Goal: Information Seeking & Learning: Check status

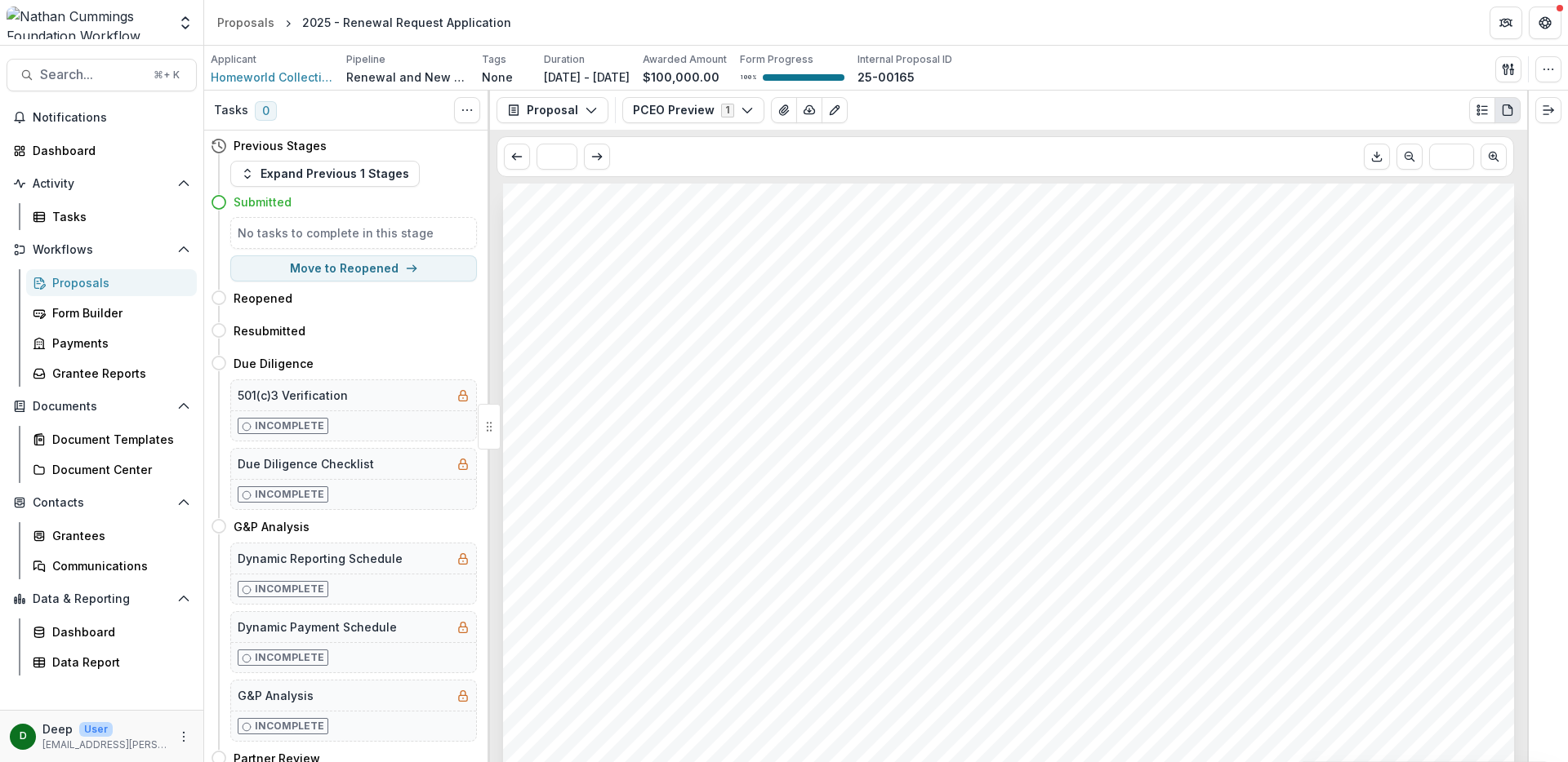
click at [95, 281] on div "Proposals" at bounding box center [118, 283] width 131 height 17
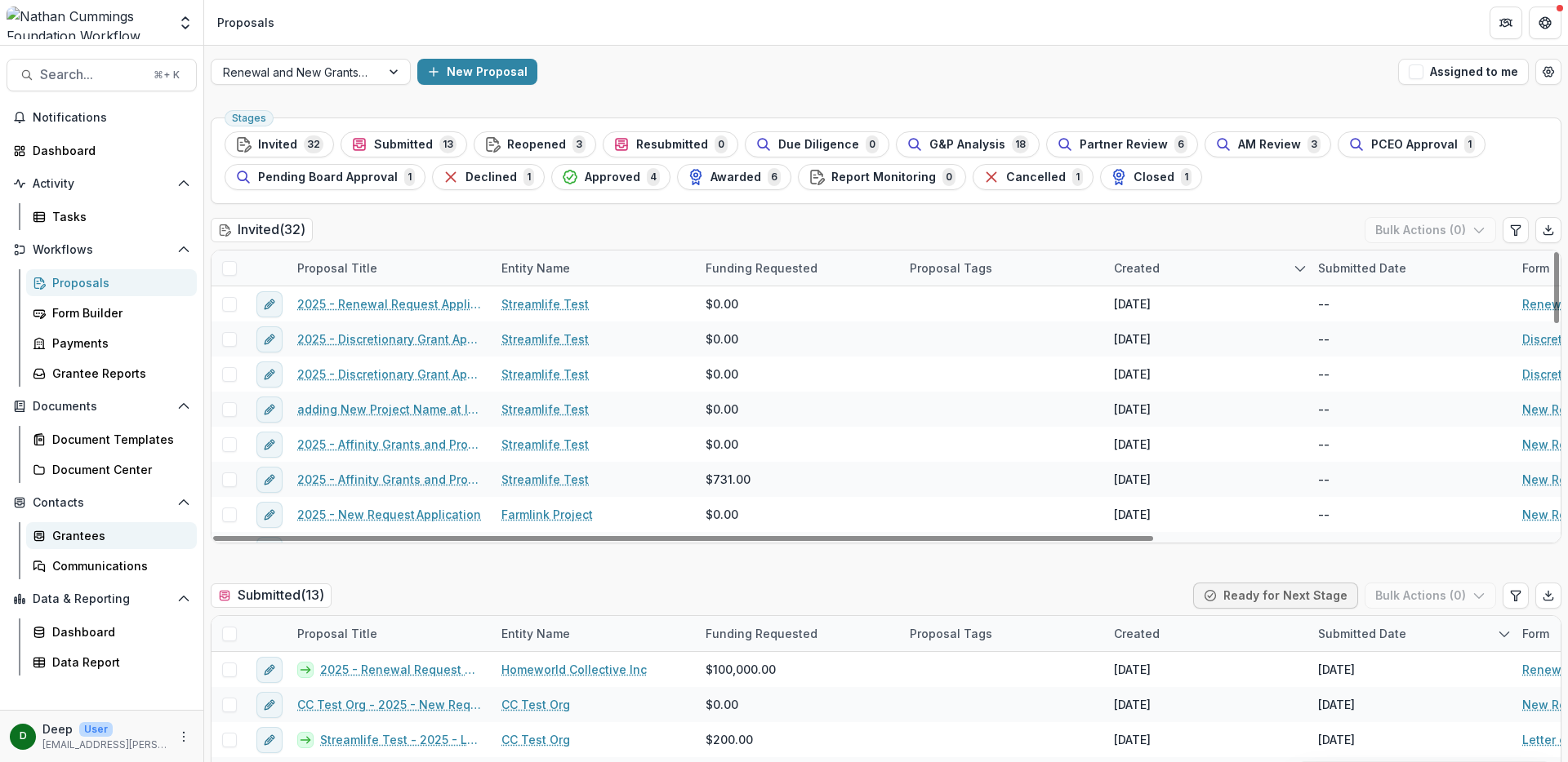
click at [86, 535] on div "Grantees" at bounding box center [118, 536] width 131 height 17
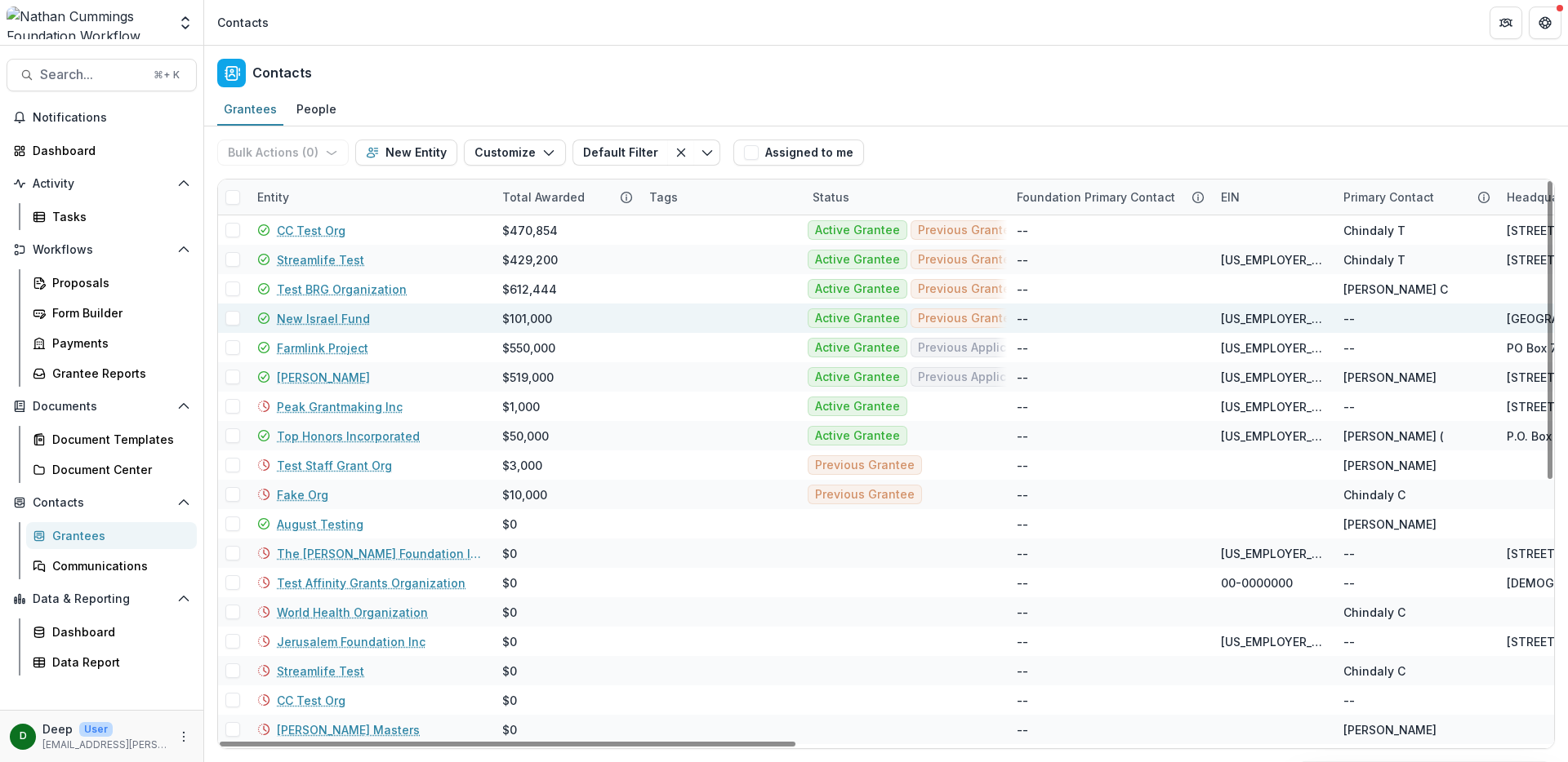
click at [338, 318] on link "New Israel Fund" at bounding box center [324, 318] width 93 height 17
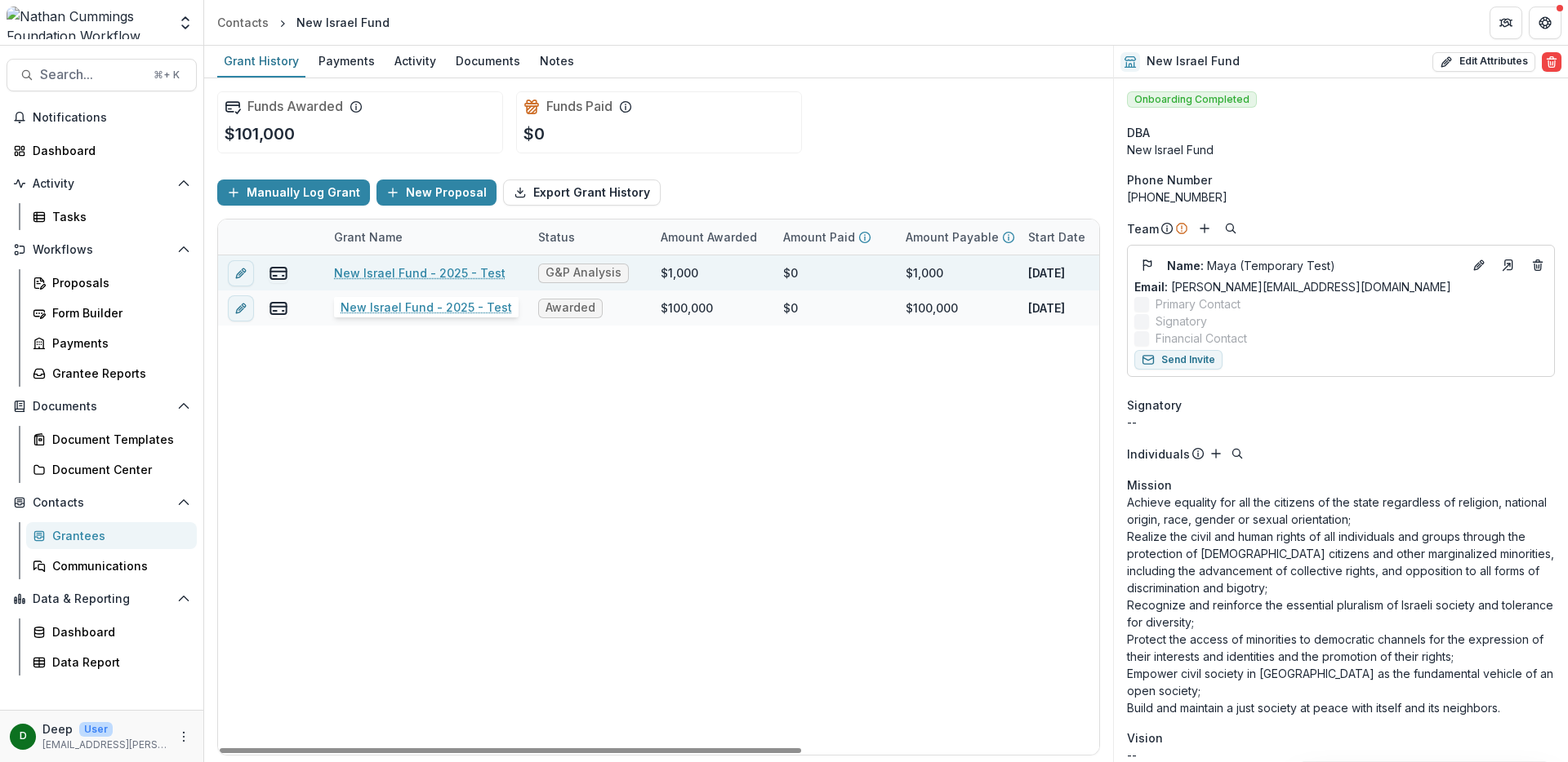
click at [440, 276] on link "New Israel Fund - 2025 - Test" at bounding box center [420, 273] width 172 height 17
click at [419, 265] on link "New Israel Fund - 2025 - Test" at bounding box center [420, 273] width 172 height 17
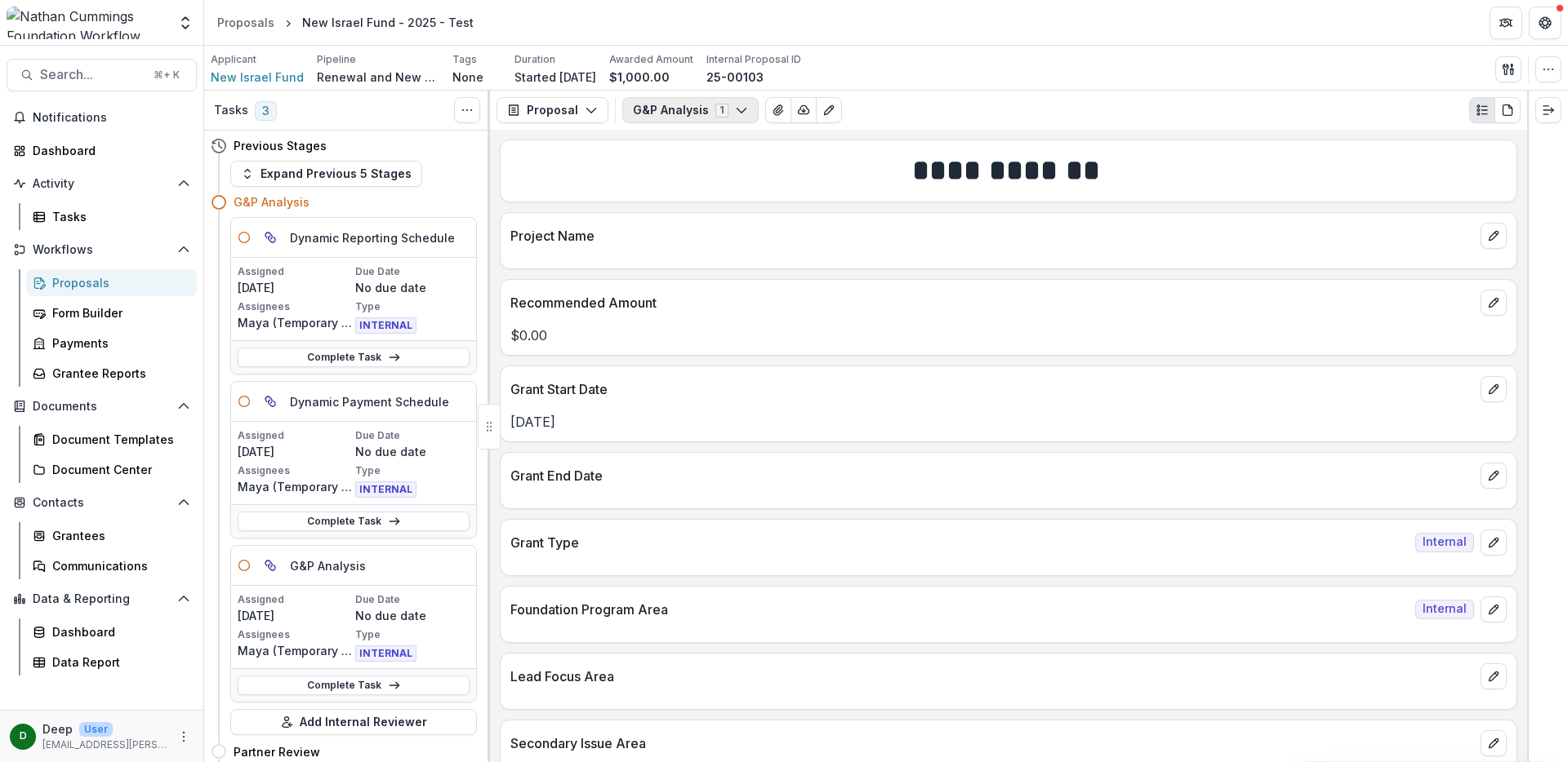
click at [743, 112] on button "G&P Analysis 1" at bounding box center [690, 109] width 136 height 26
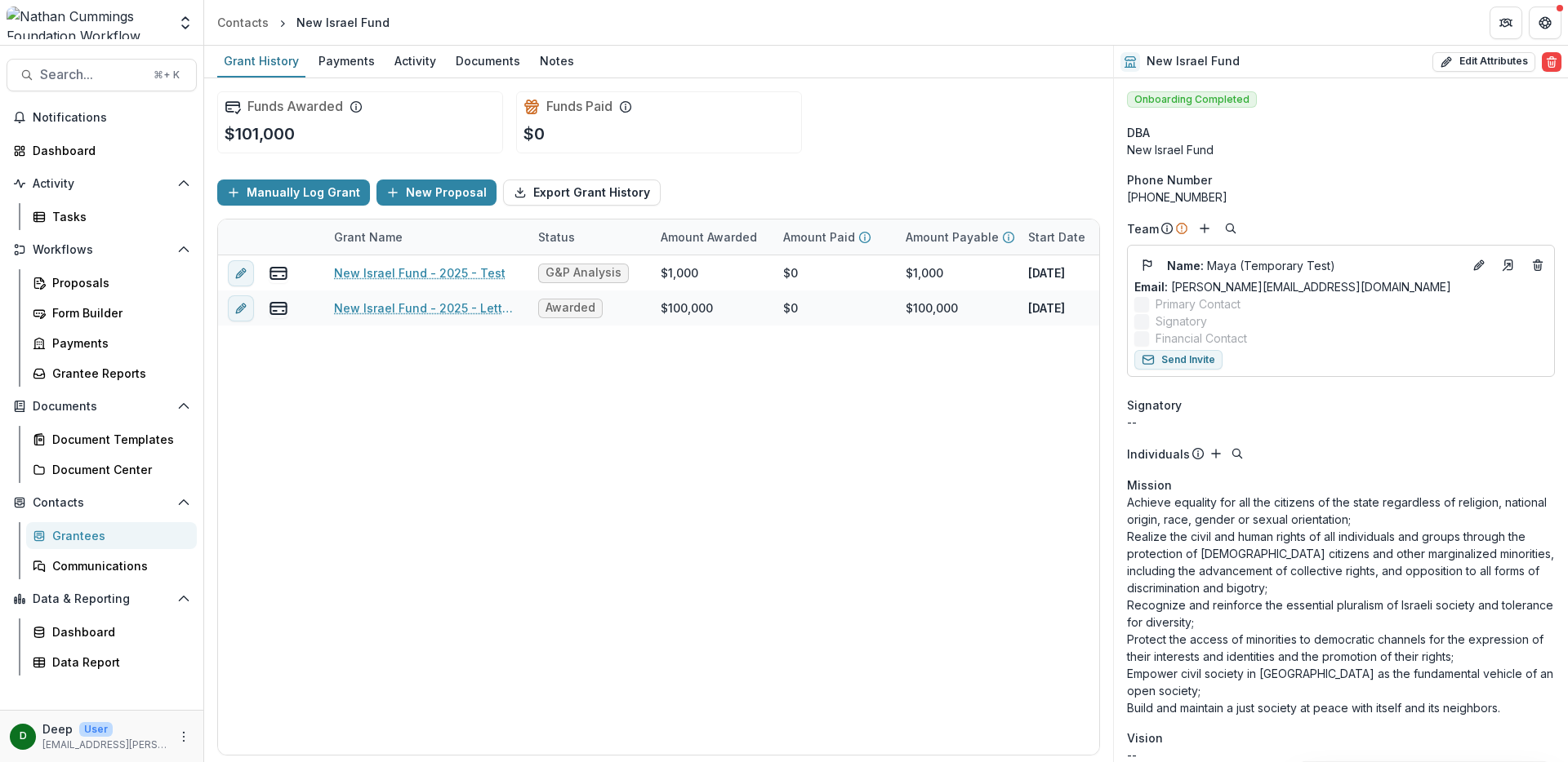
click at [111, 536] on div "Grantees" at bounding box center [118, 536] width 131 height 17
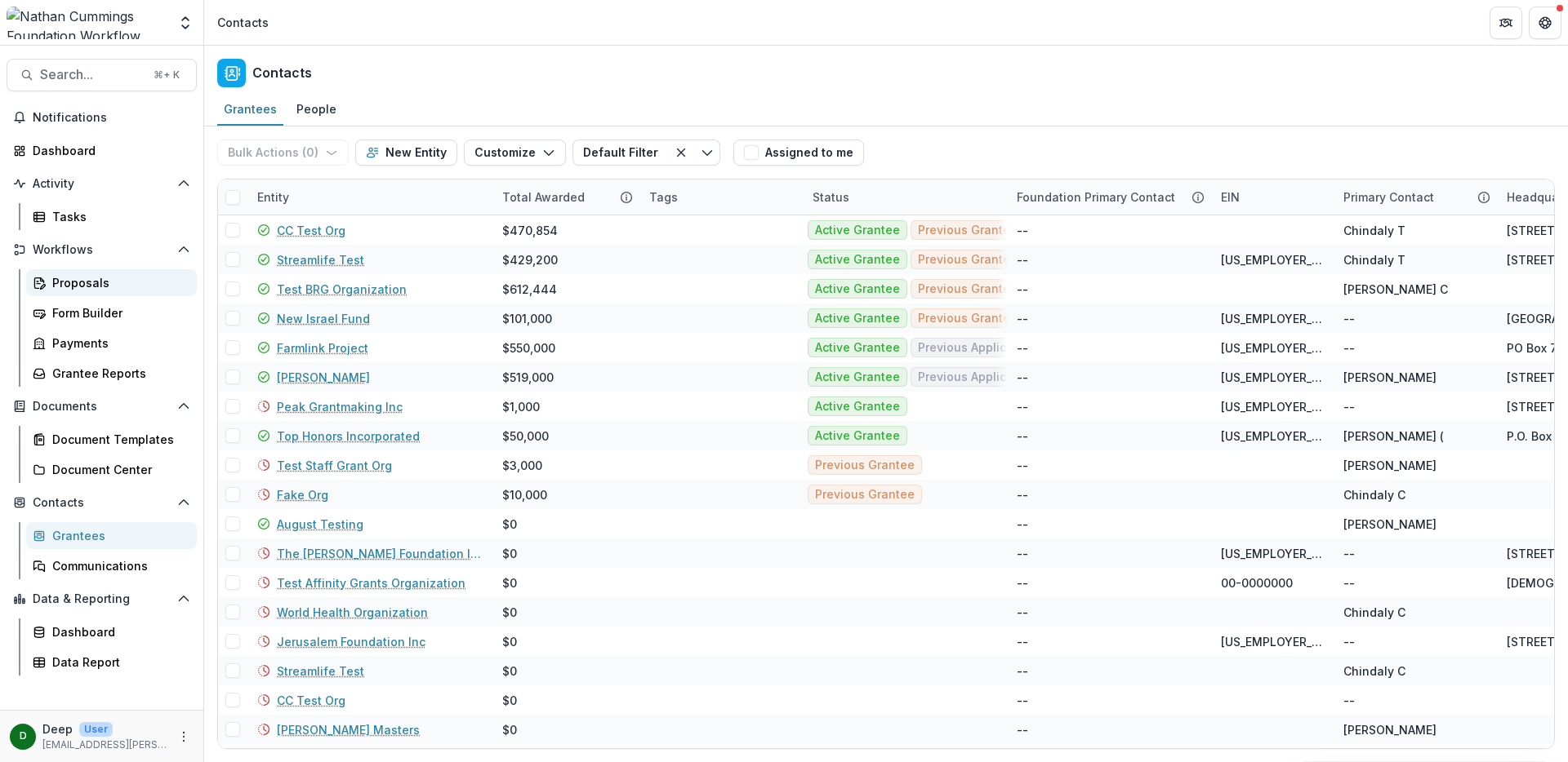
click at [78, 283] on div "Proposals" at bounding box center [118, 283] width 131 height 17
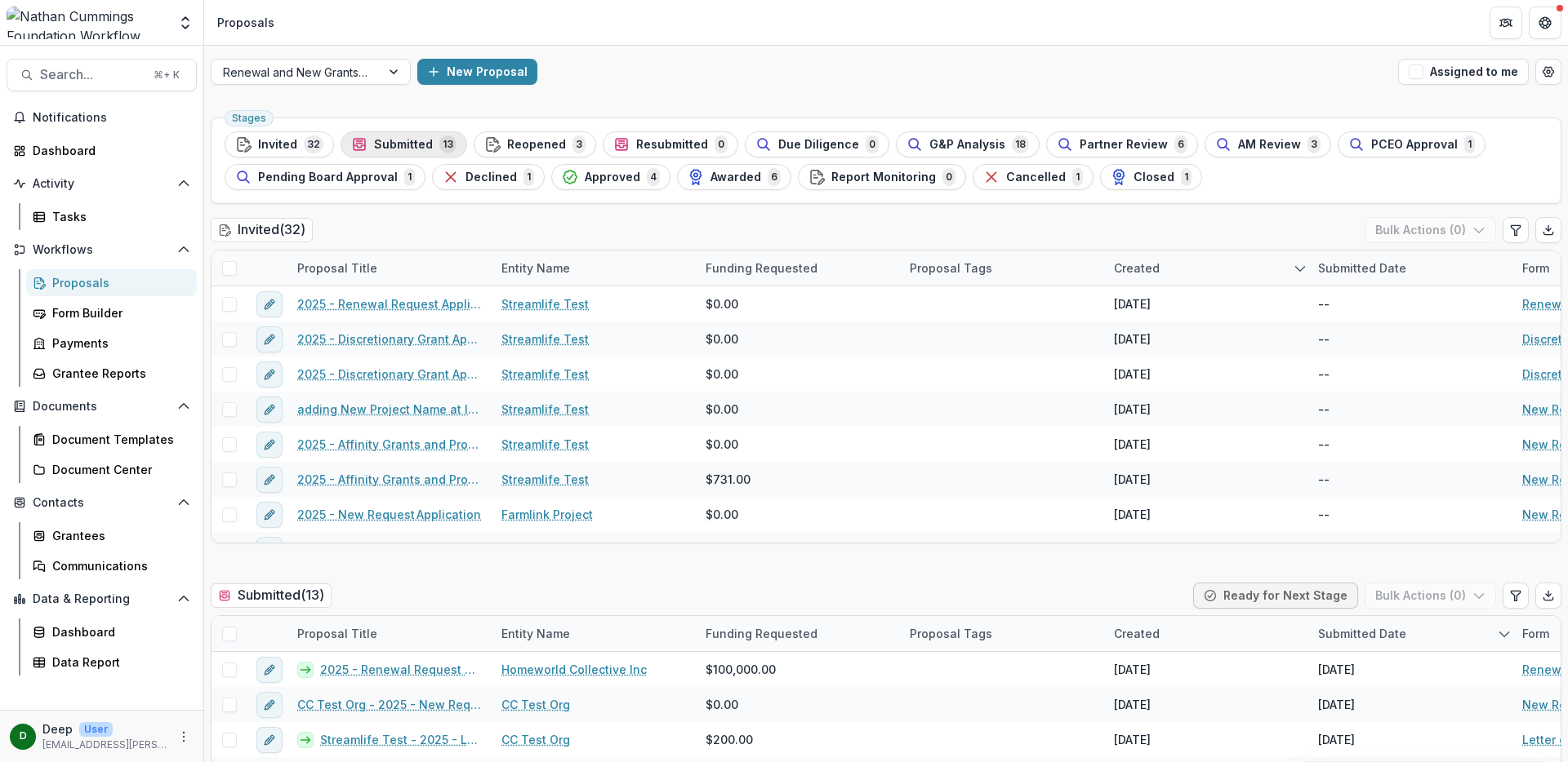
click at [376, 141] on span "Submitted" at bounding box center [403, 144] width 59 height 14
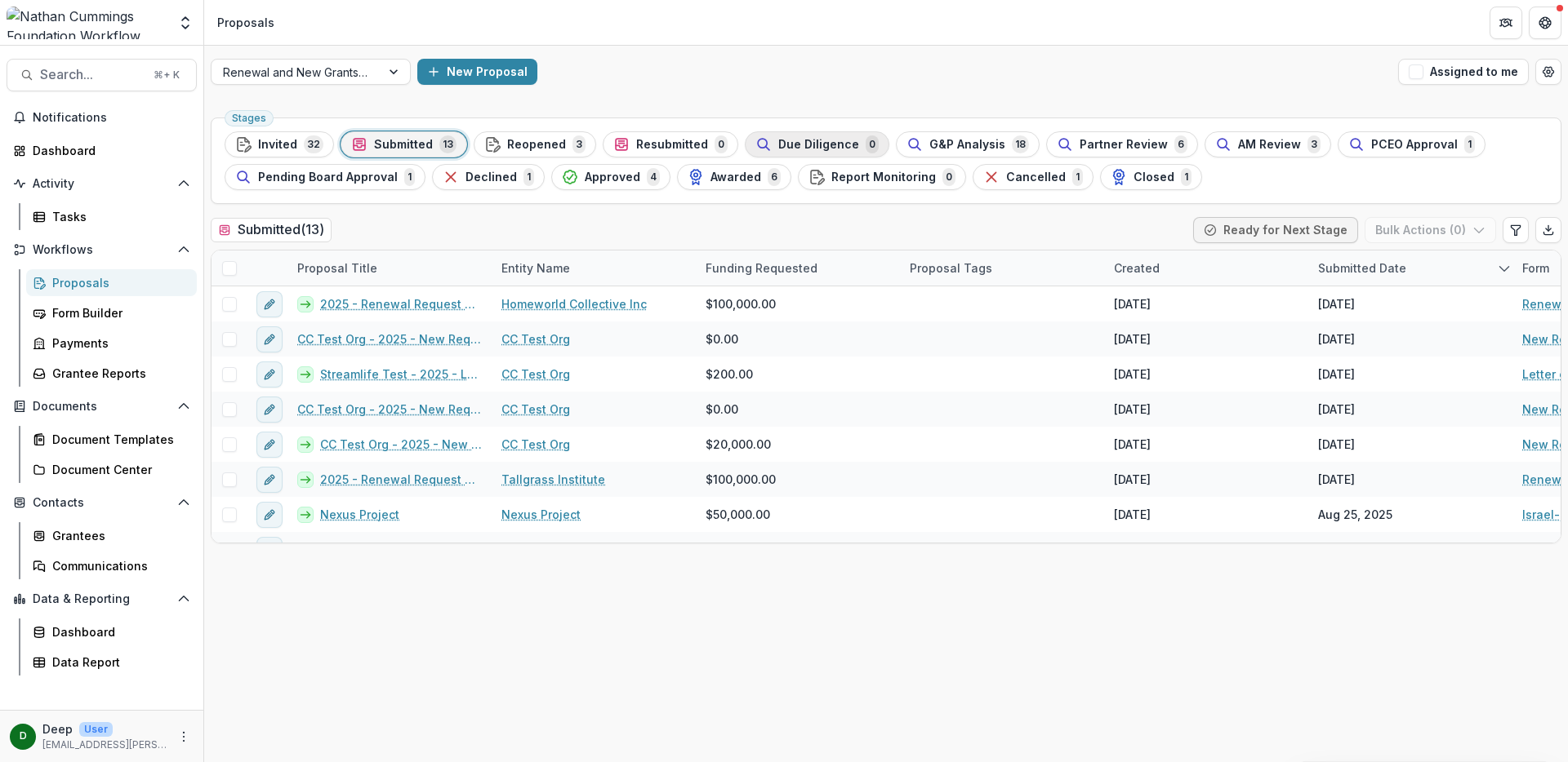
click at [819, 138] on span "Due Diligence" at bounding box center [818, 144] width 80 height 14
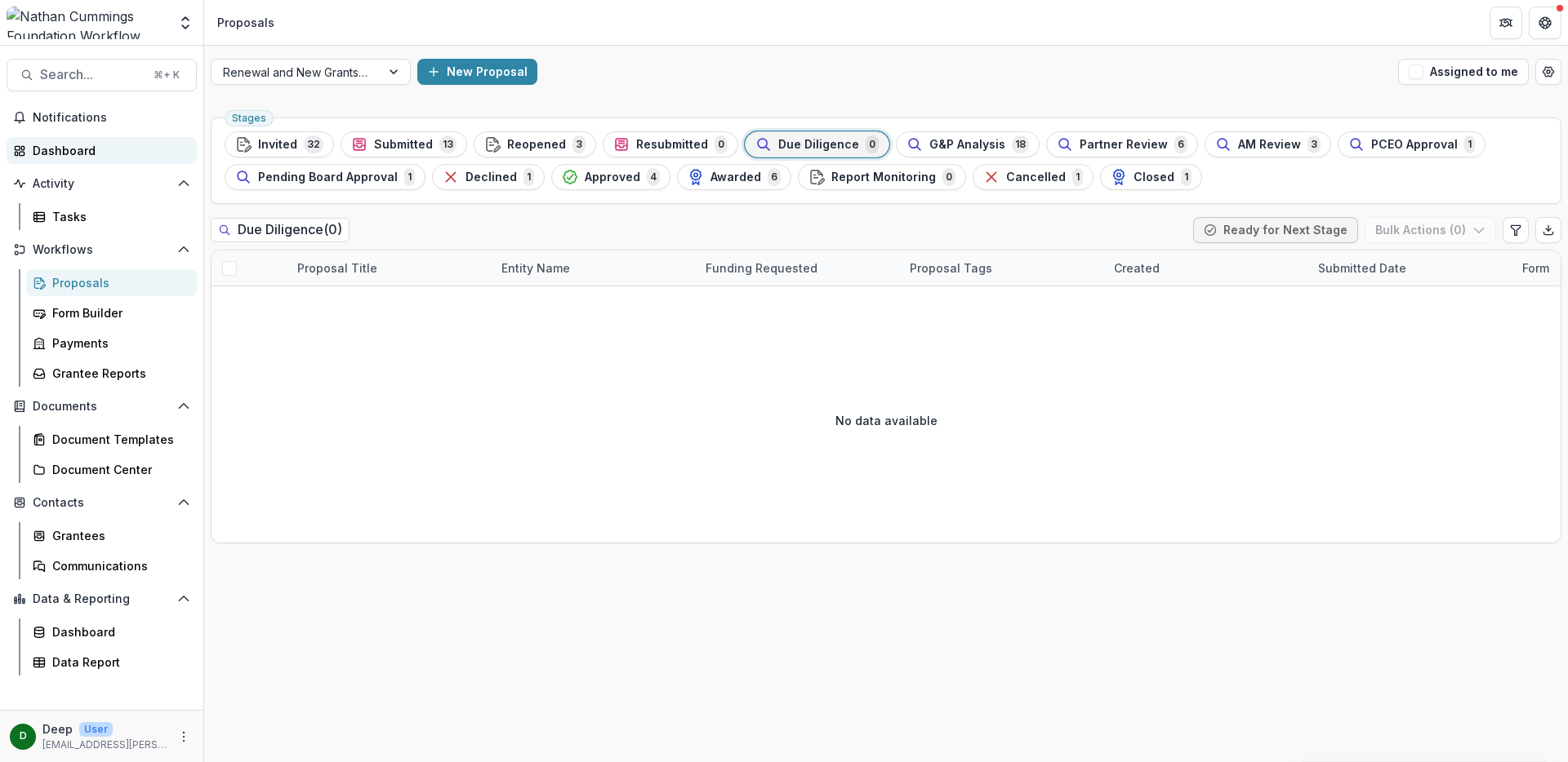
click at [124, 153] on div "Dashboard" at bounding box center [108, 150] width 151 height 17
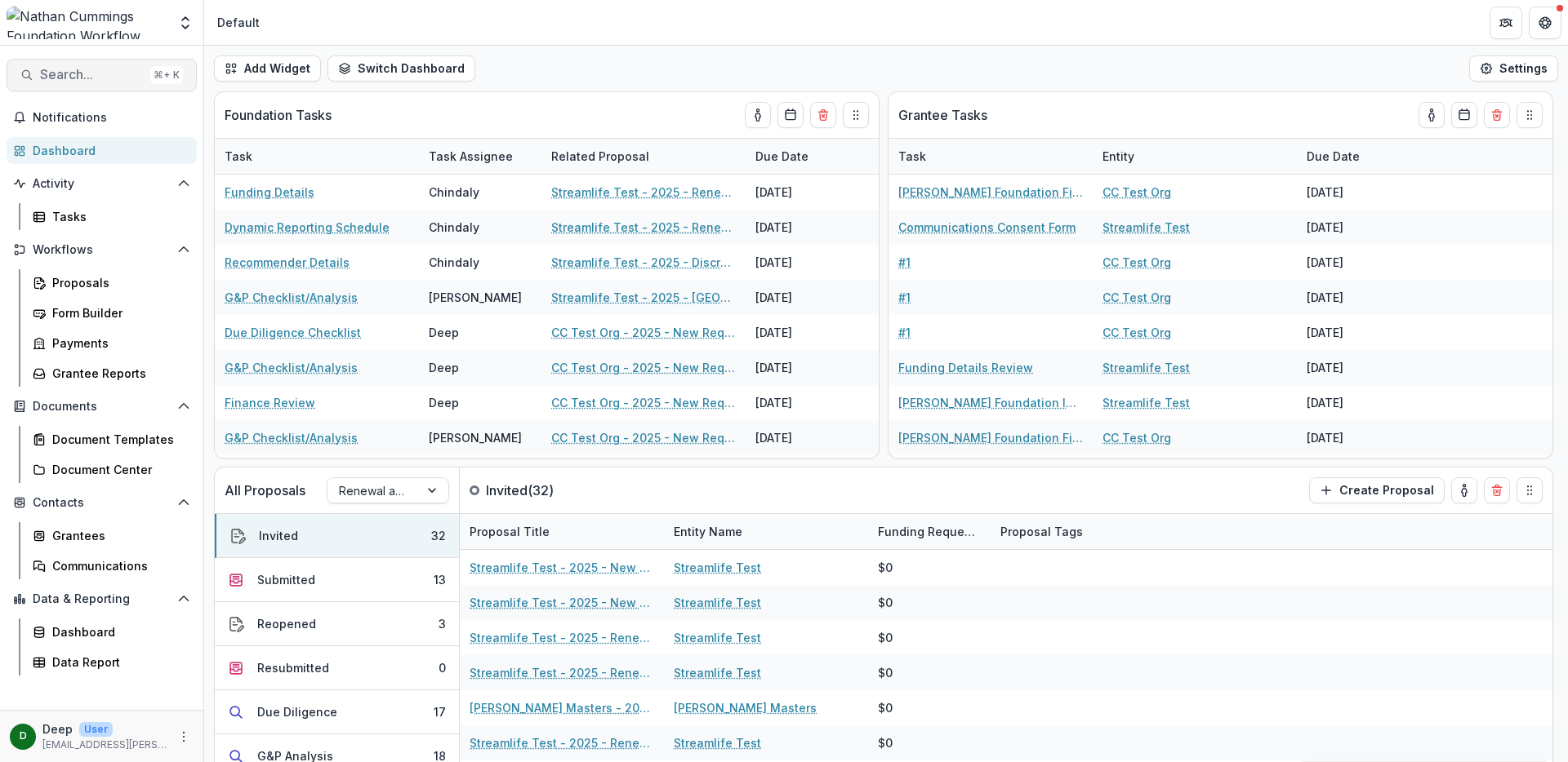
click at [115, 80] on span "Search..." at bounding box center [91, 75] width 104 height 16
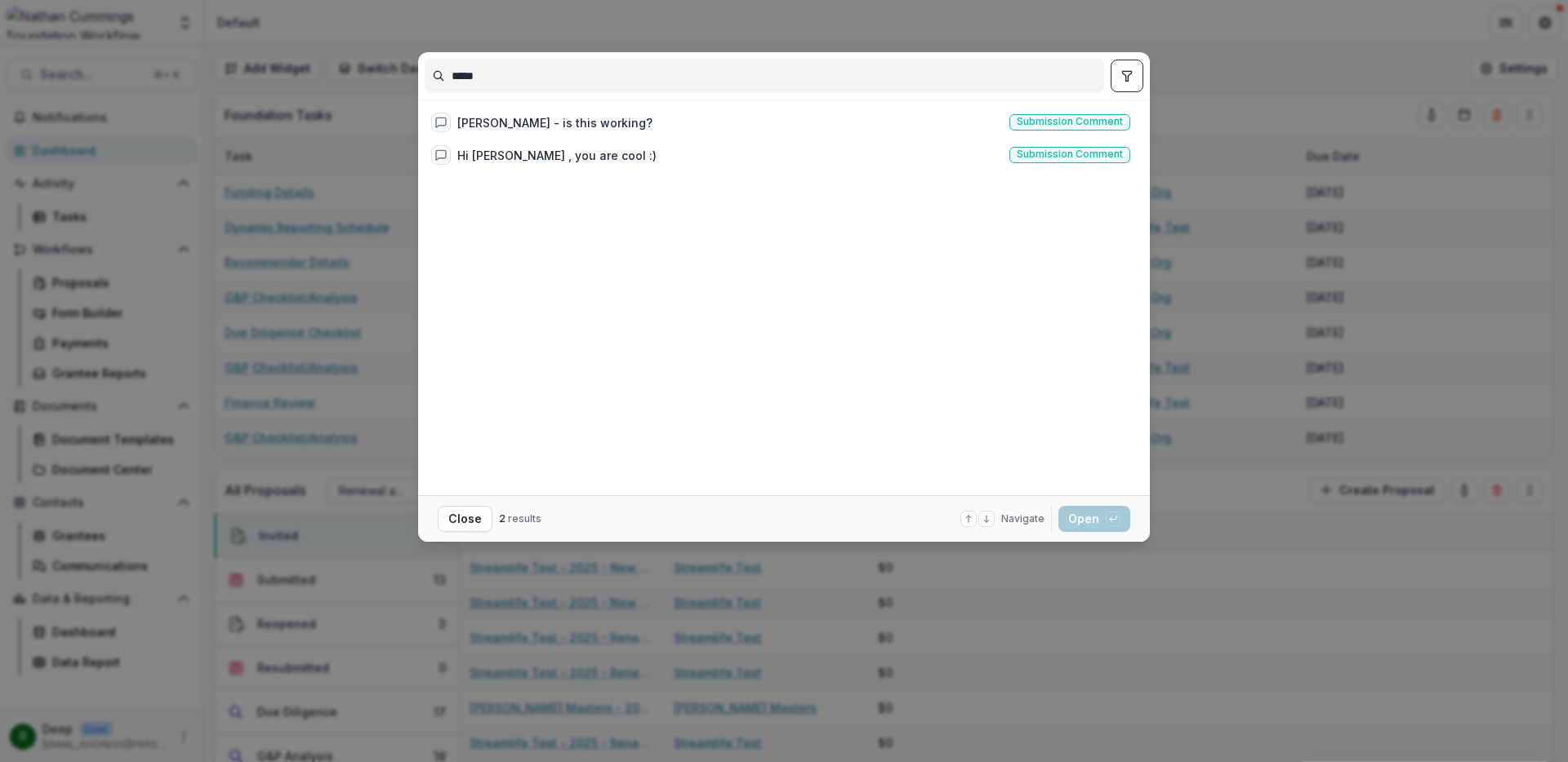
type input "*****"
click at [269, 303] on div "***** [PERSON_NAME] - is this working? Submission comment Hi [PERSON_NAME] , yo…" at bounding box center [784, 381] width 1568 height 762
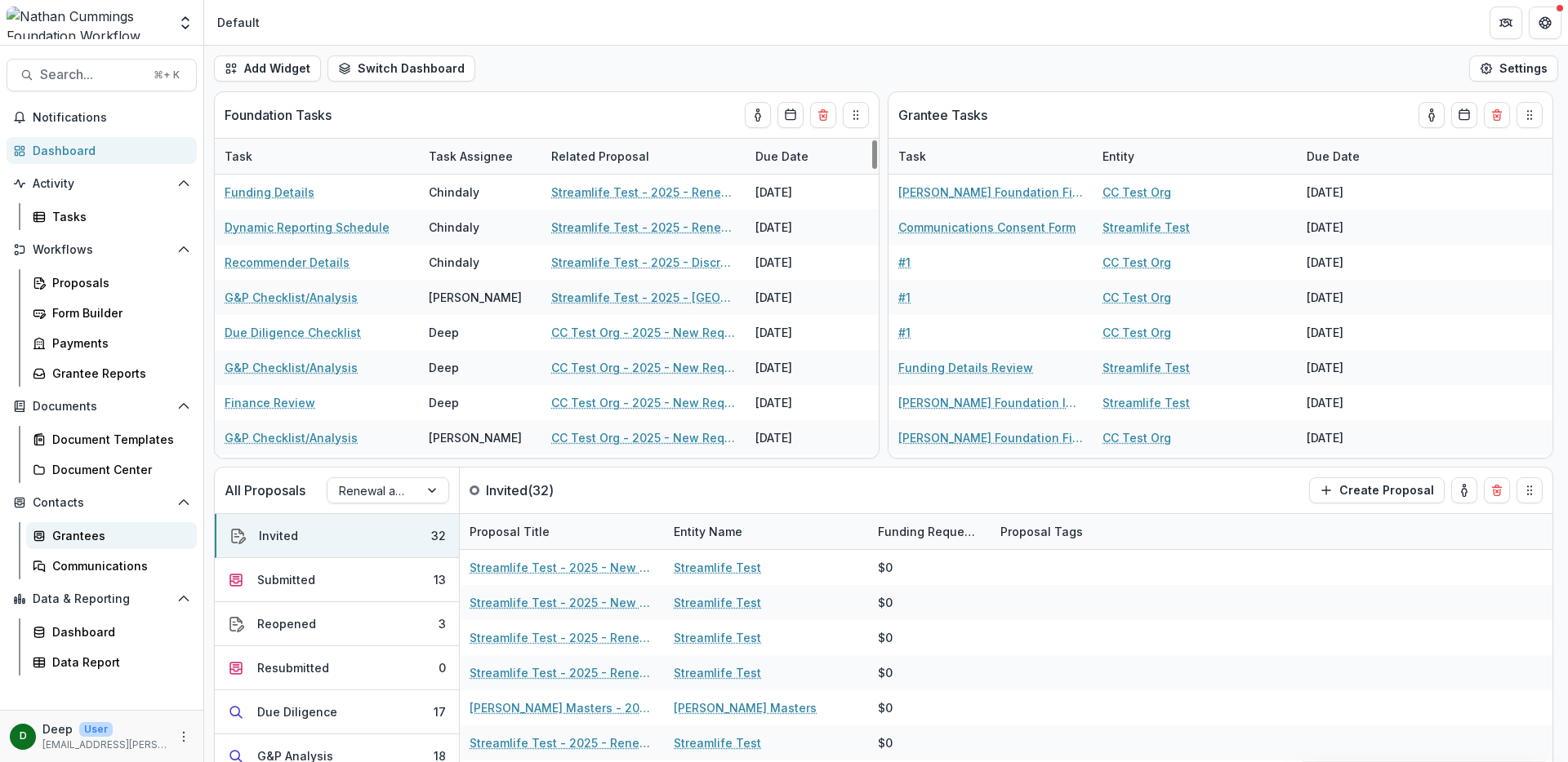
click at [88, 546] on link "Grantees" at bounding box center [111, 536] width 171 height 27
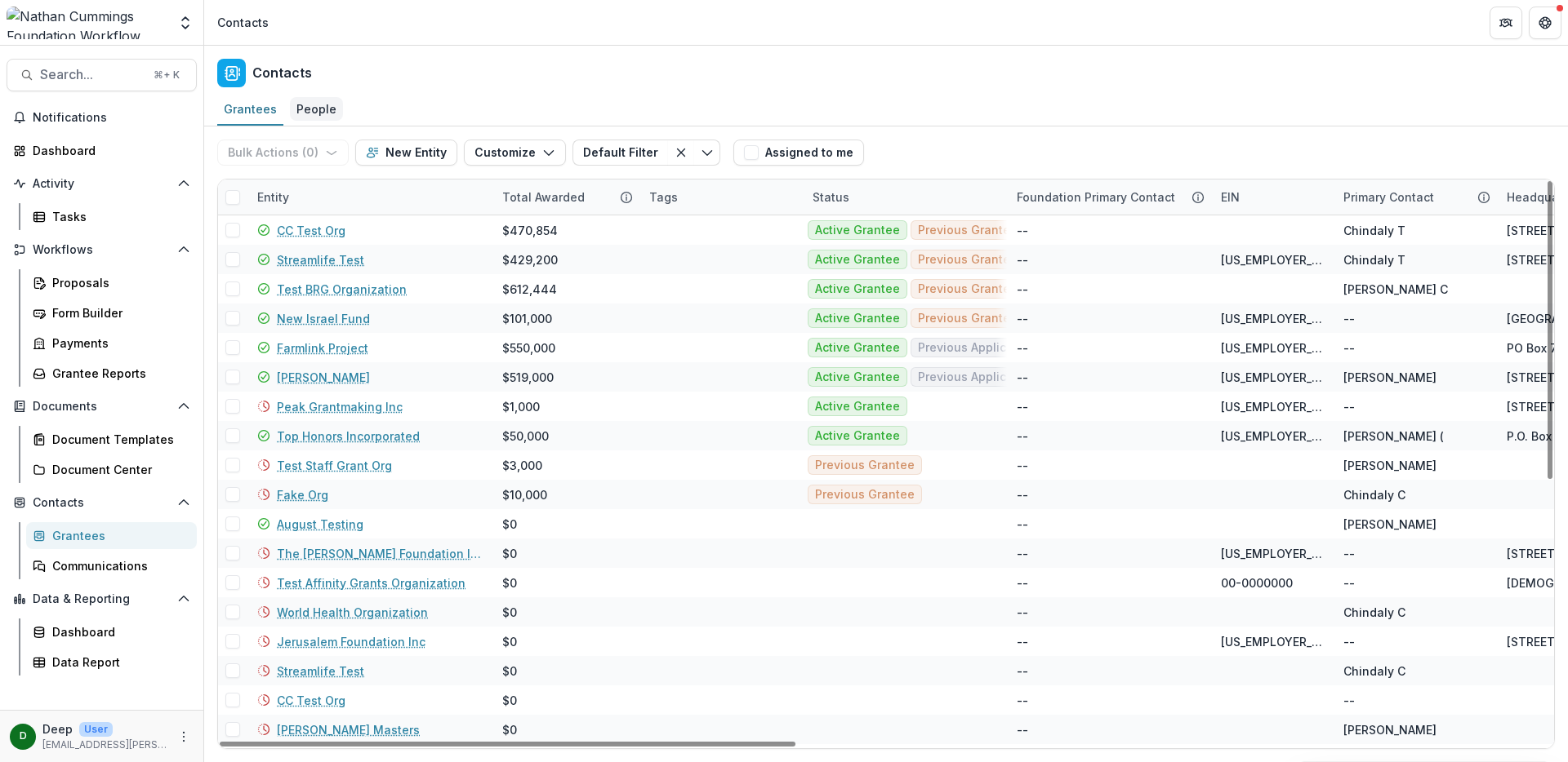
click at [306, 119] on div "People" at bounding box center [316, 109] width 53 height 24
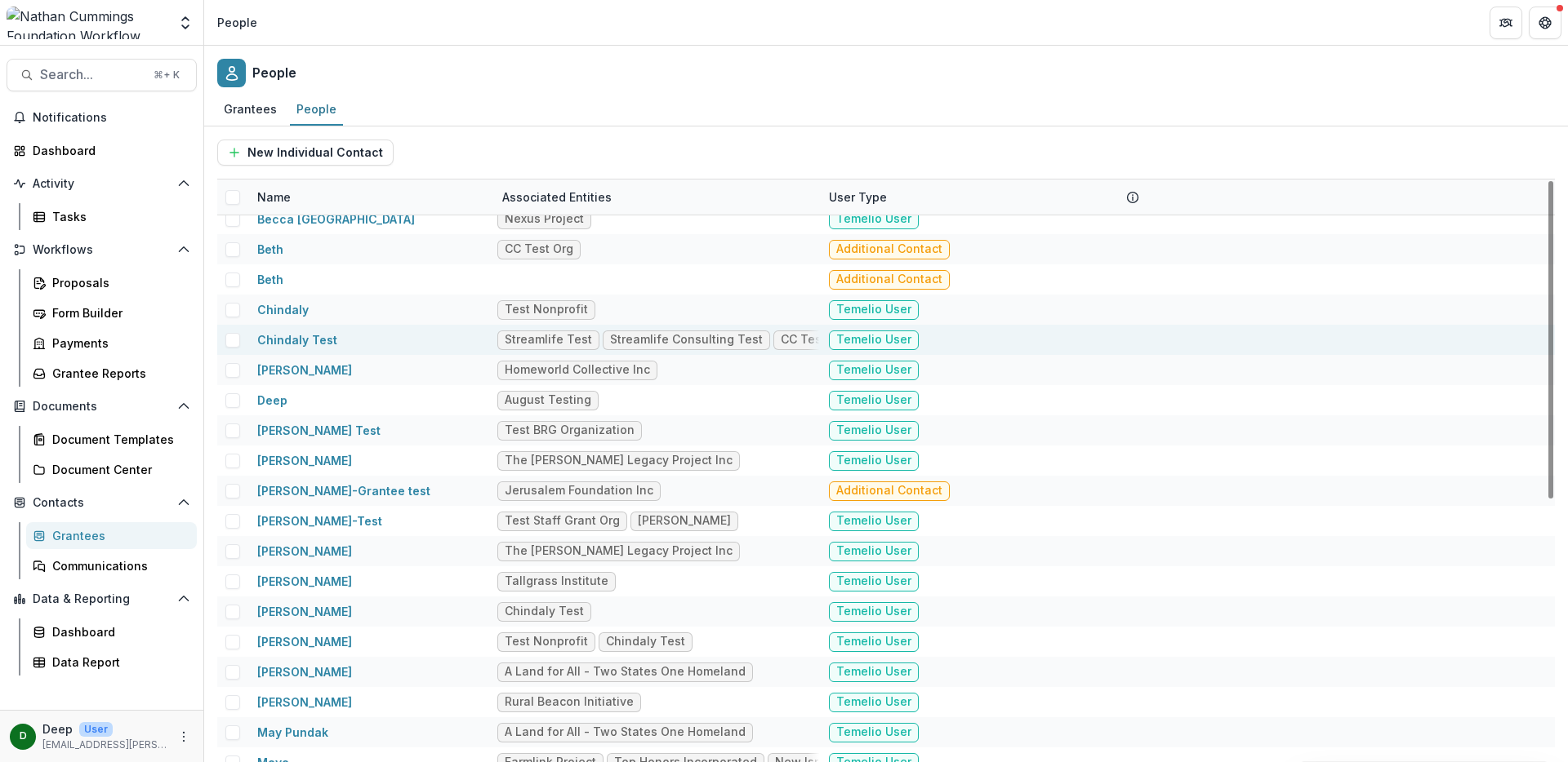
scroll to position [104, 0]
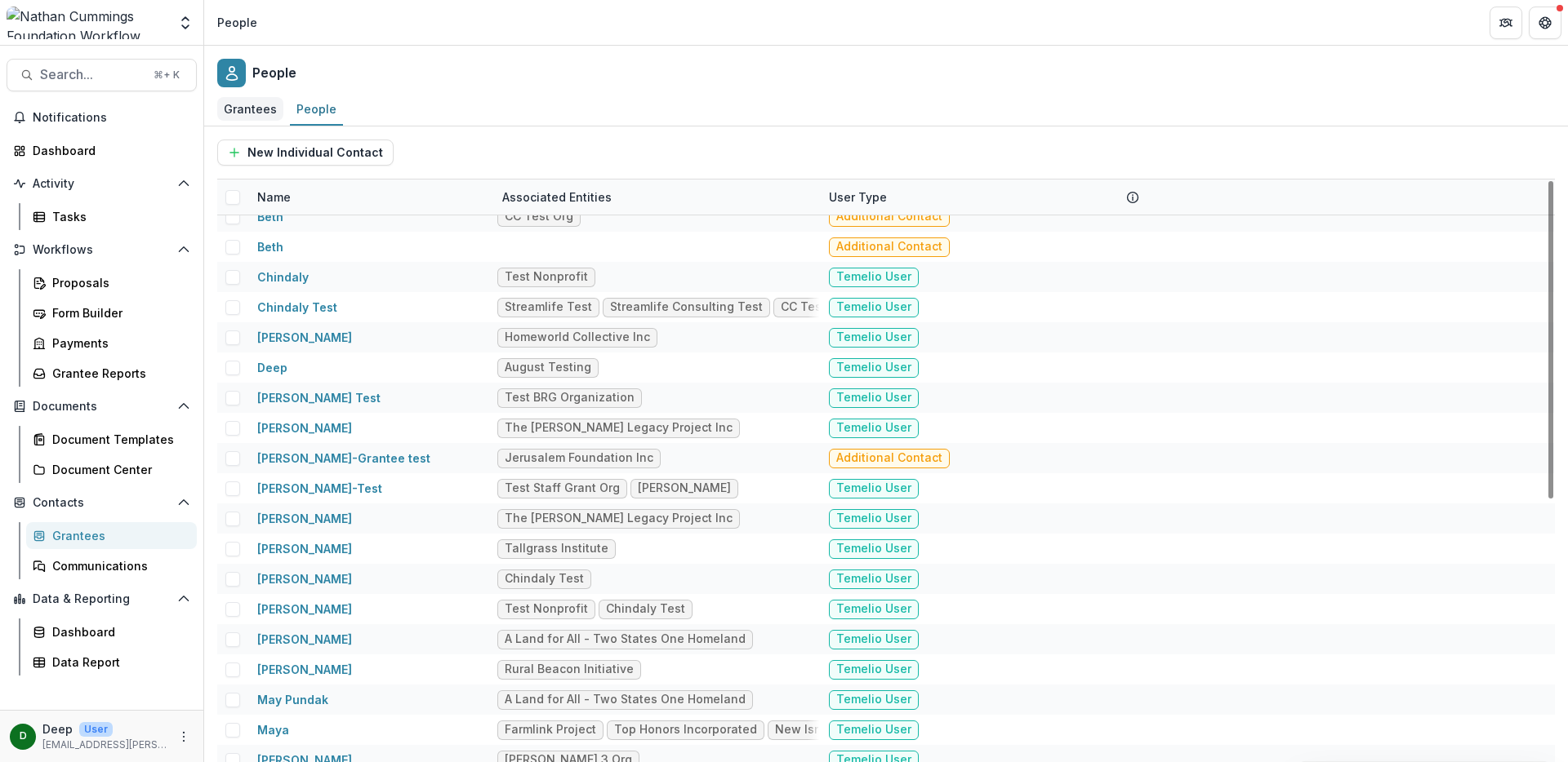
click at [246, 125] on link "Grantees" at bounding box center [251, 109] width 66 height 32
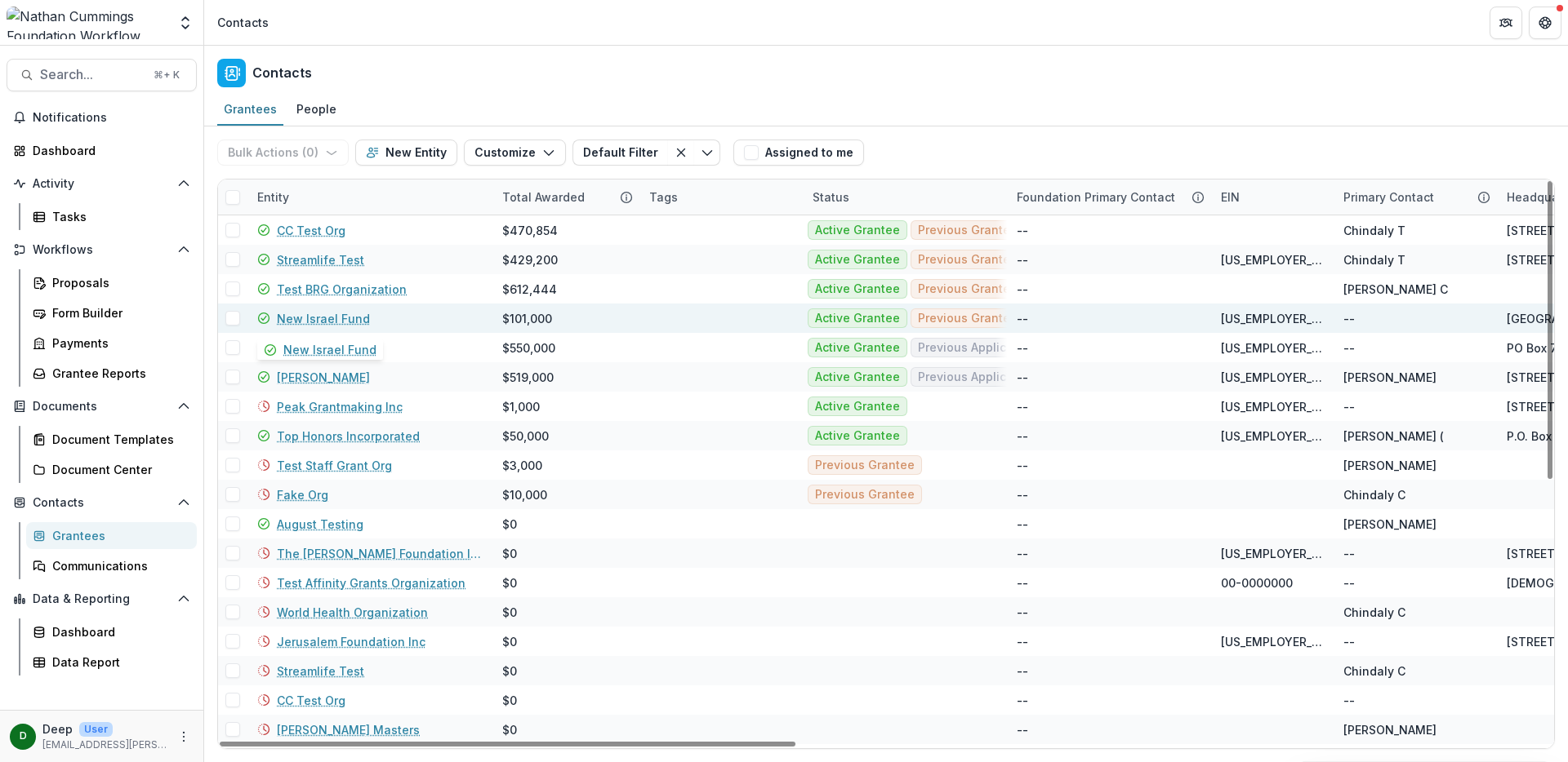
click at [353, 314] on link "New Israel Fund" at bounding box center [324, 318] width 93 height 17
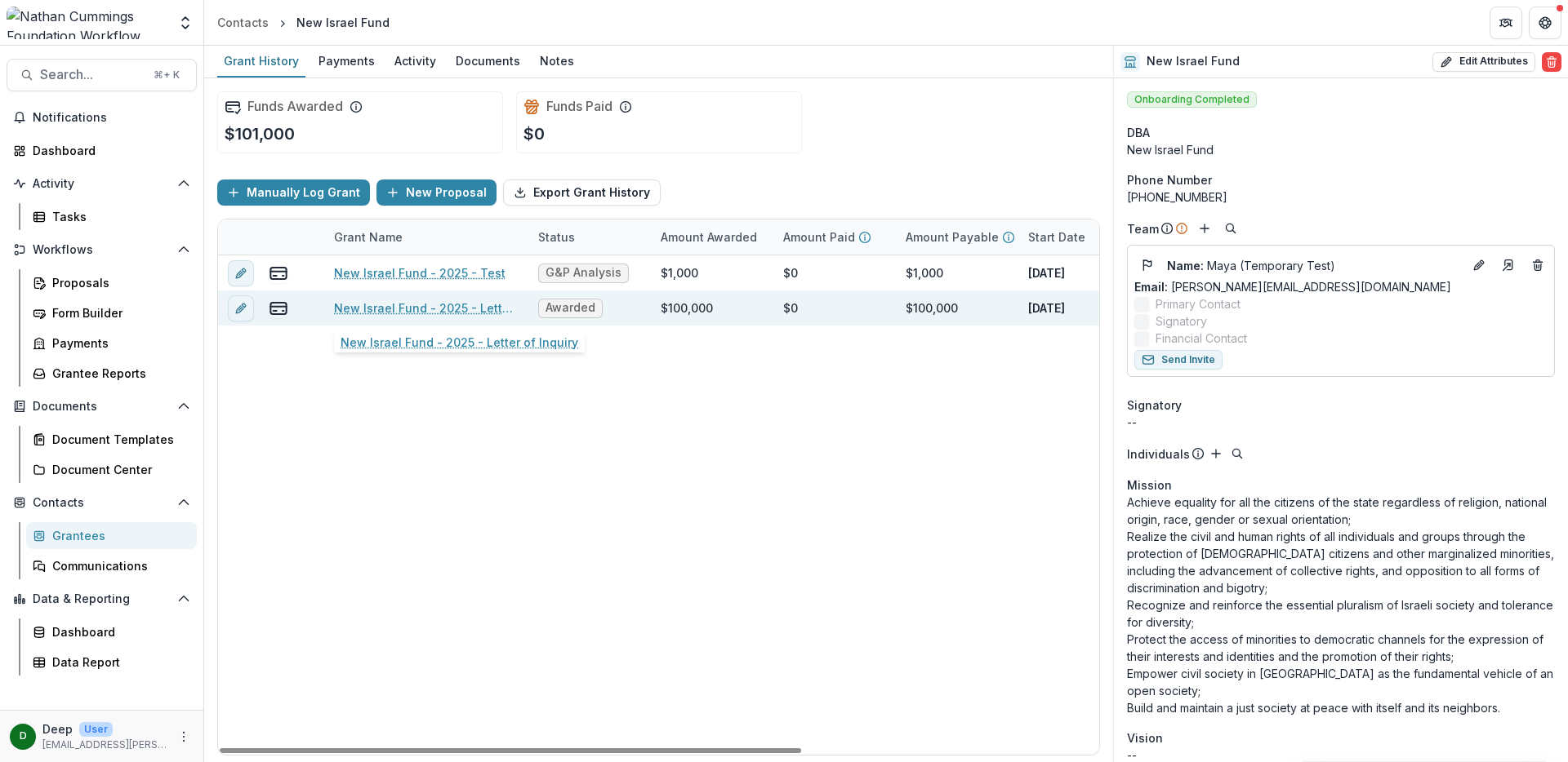
click at [370, 307] on link "New Israel Fund - 2025 - Letter of Inquiry" at bounding box center [426, 308] width 184 height 17
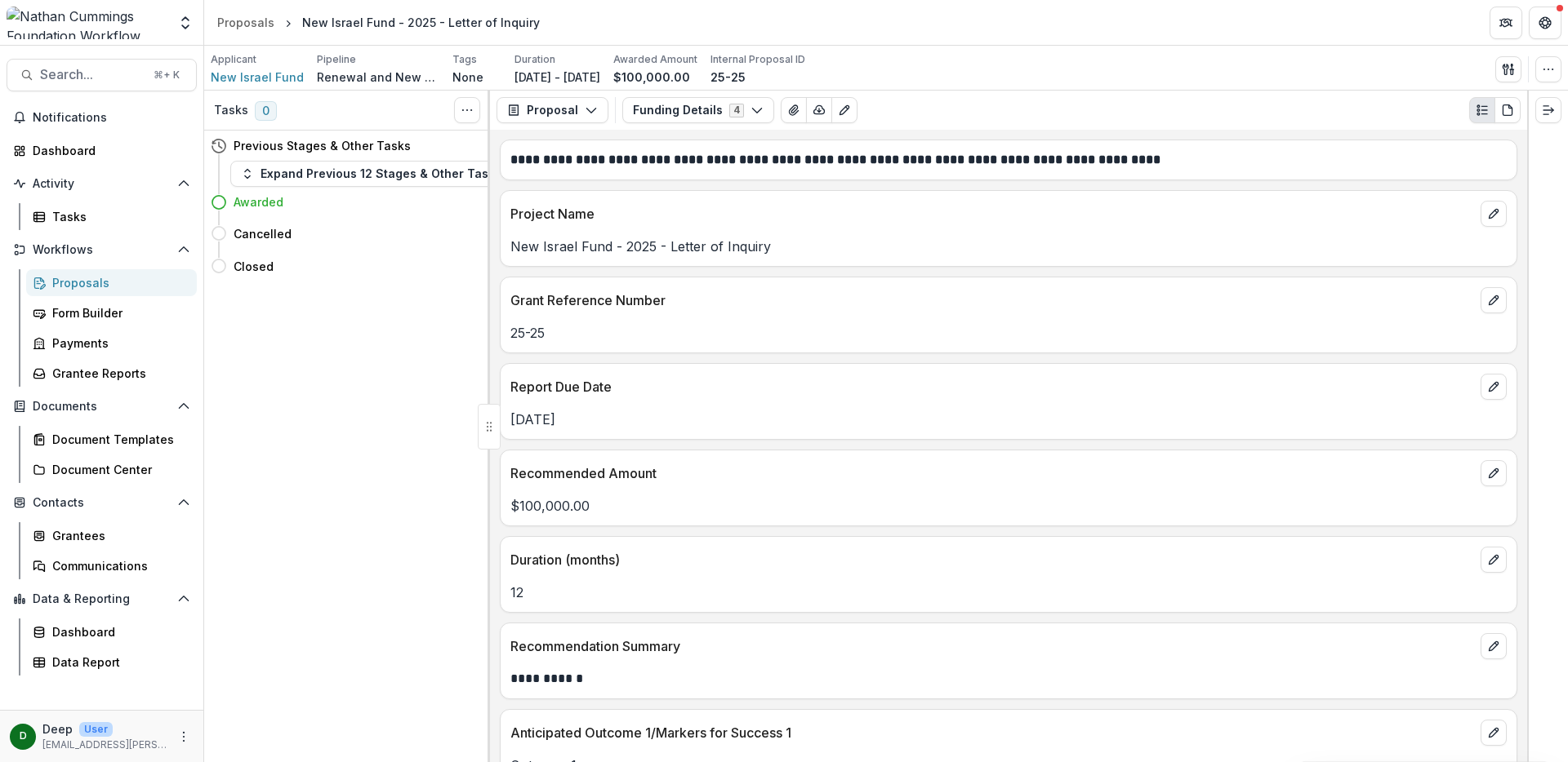
click at [93, 279] on div "Proposals" at bounding box center [118, 283] width 131 height 17
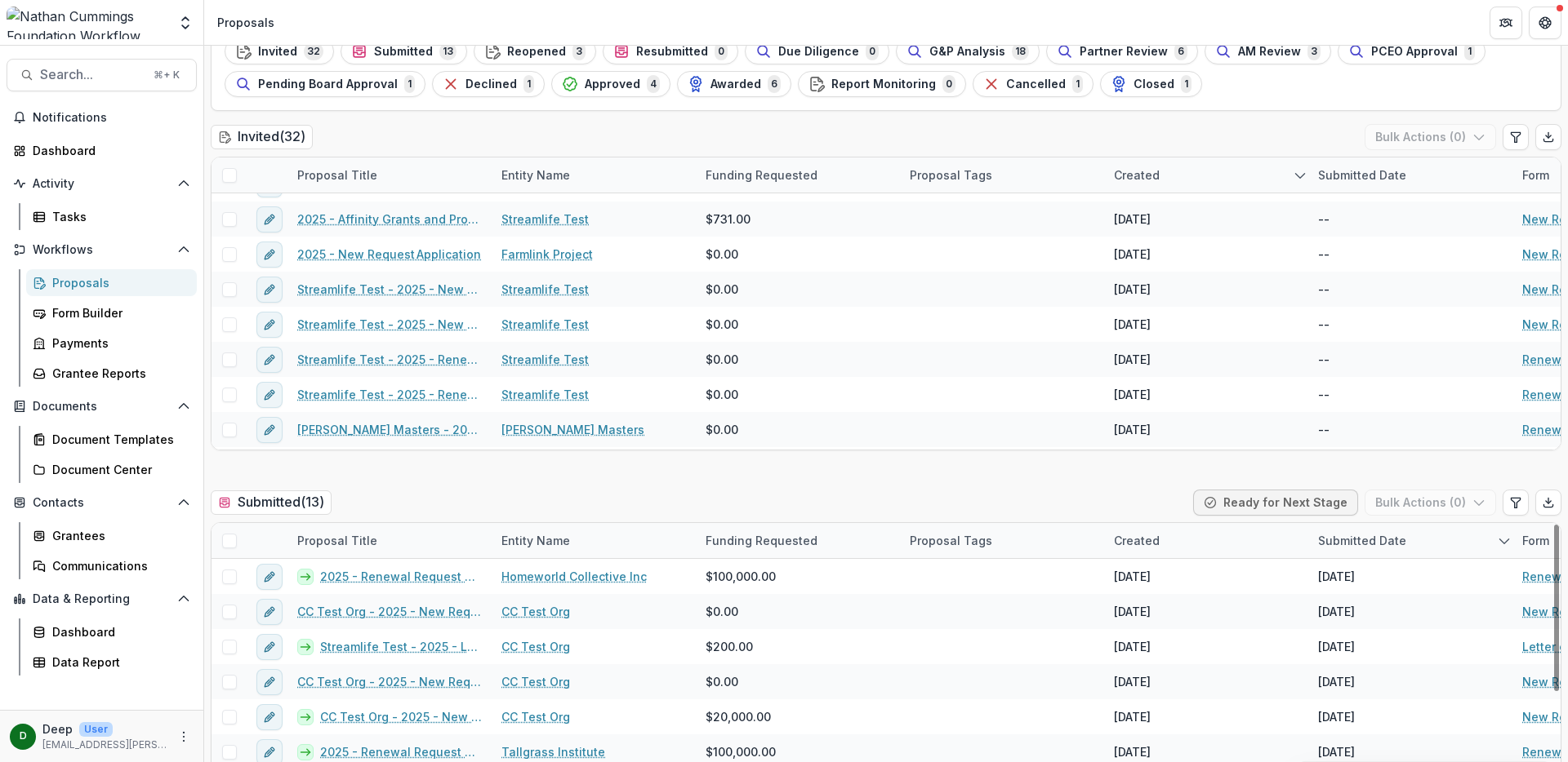
scroll to position [94, 0]
click at [593, 505] on div "Submitted ( 13 ) Ready for Next Stage Bulk Actions ( 0 )" at bounding box center [886, 505] width 1351 height 32
click at [579, 515] on div "Submitted ( 13 ) Ready for Next Stage Bulk Actions ( 0 )" at bounding box center [886, 505] width 1351 height 32
